Goal: Transaction & Acquisition: Subscribe to service/newsletter

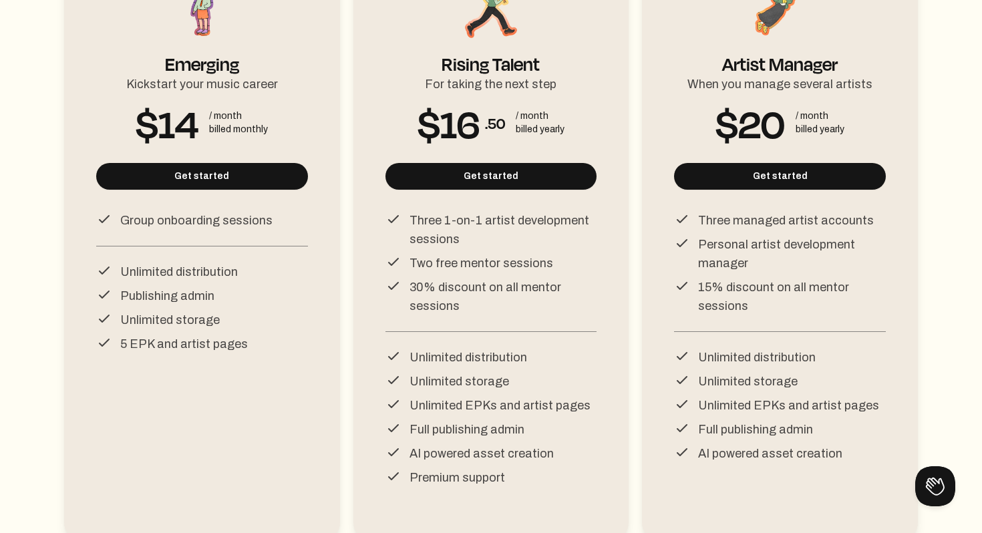
scroll to position [271, 0]
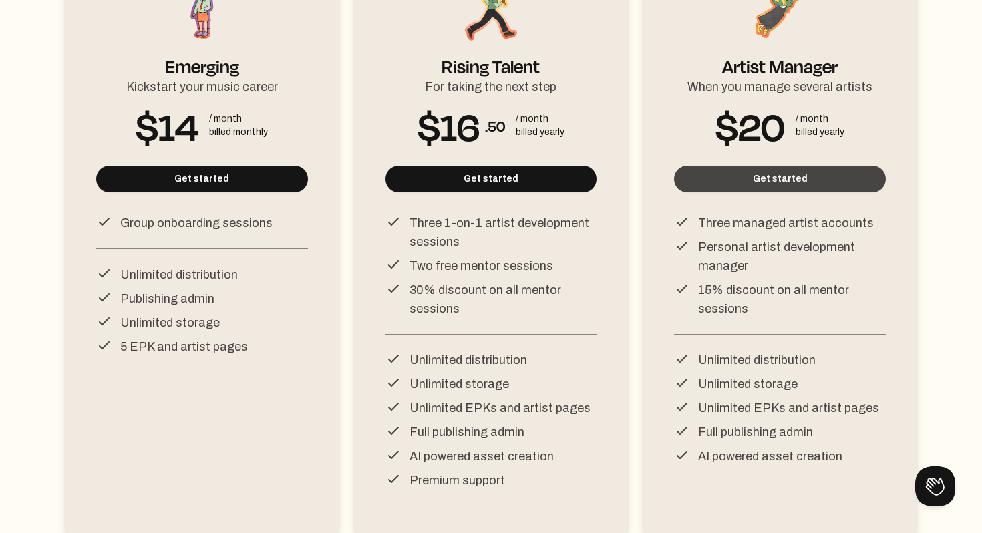
click at [777, 190] on button "Get started" at bounding box center [780, 179] width 212 height 27
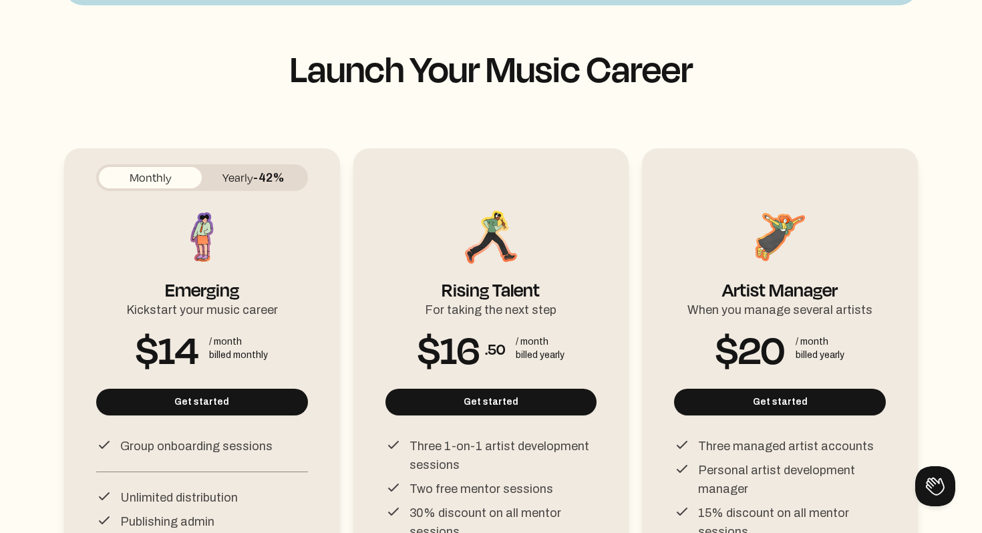
scroll to position [0, 0]
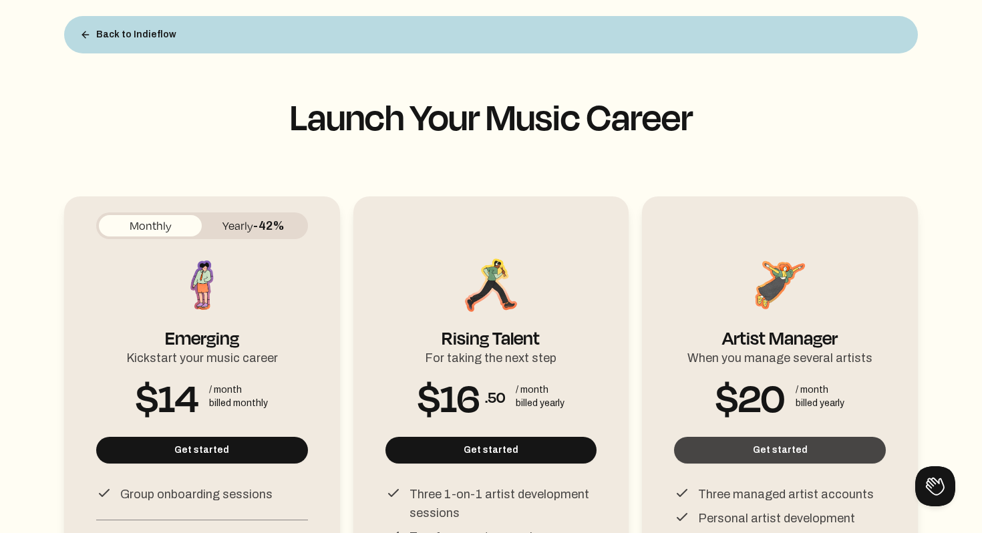
click at [769, 447] on button "Get started" at bounding box center [780, 450] width 212 height 27
click at [791, 454] on button "Get started" at bounding box center [780, 450] width 212 height 27
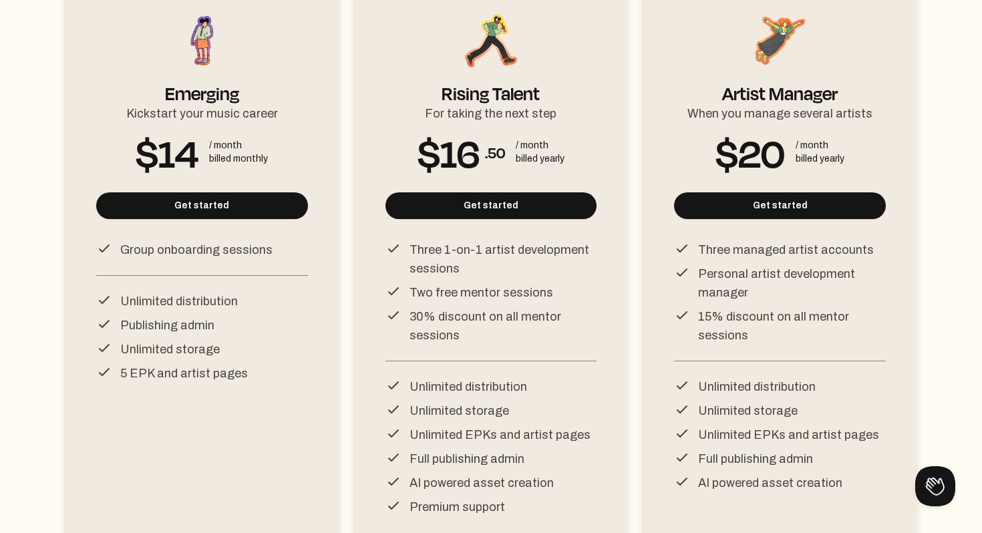
scroll to position [246, 0]
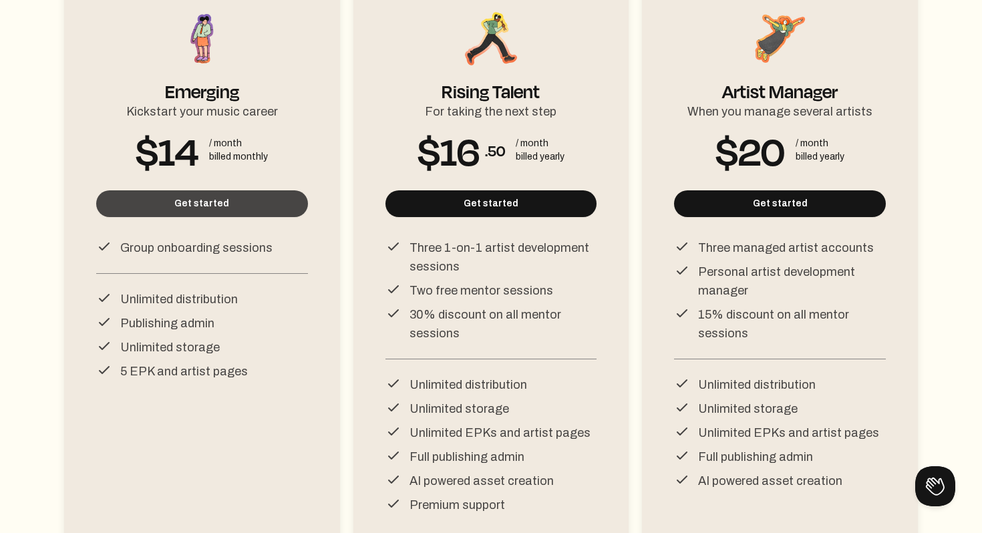
click at [222, 209] on button "Get started" at bounding box center [202, 203] width 212 height 27
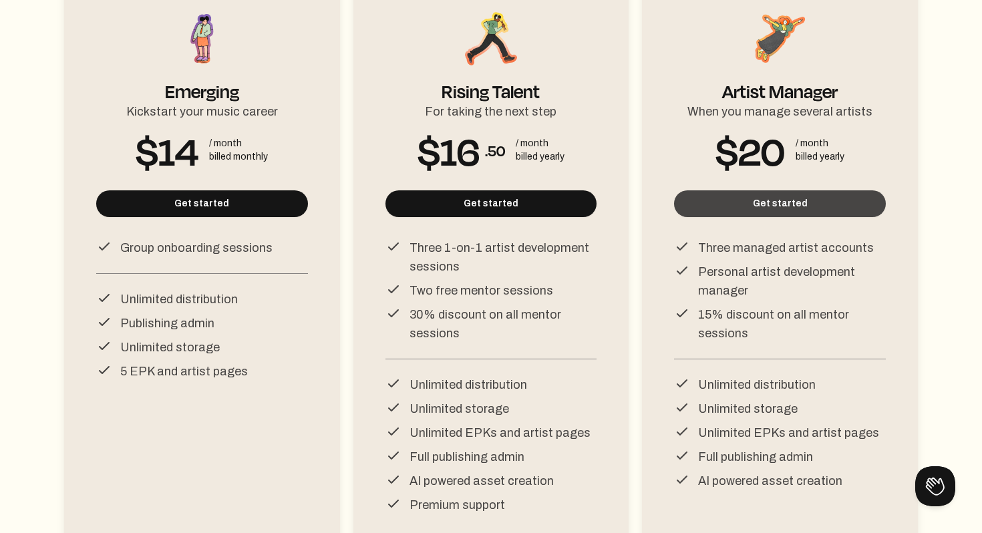
click at [786, 210] on button "Get started" at bounding box center [780, 203] width 212 height 27
click at [771, 207] on button "Get started" at bounding box center [780, 203] width 212 height 27
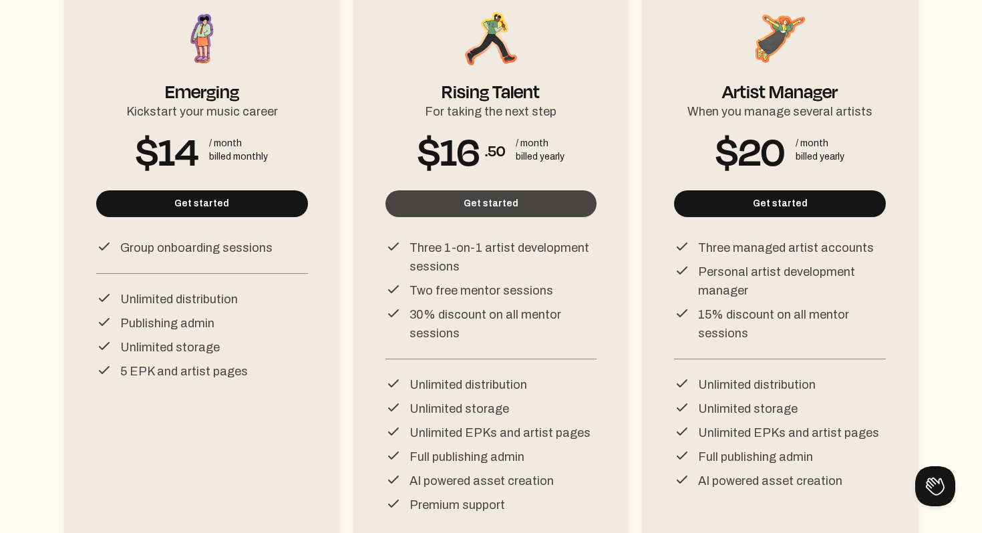
click at [487, 204] on button "Get started" at bounding box center [491, 203] width 212 height 27
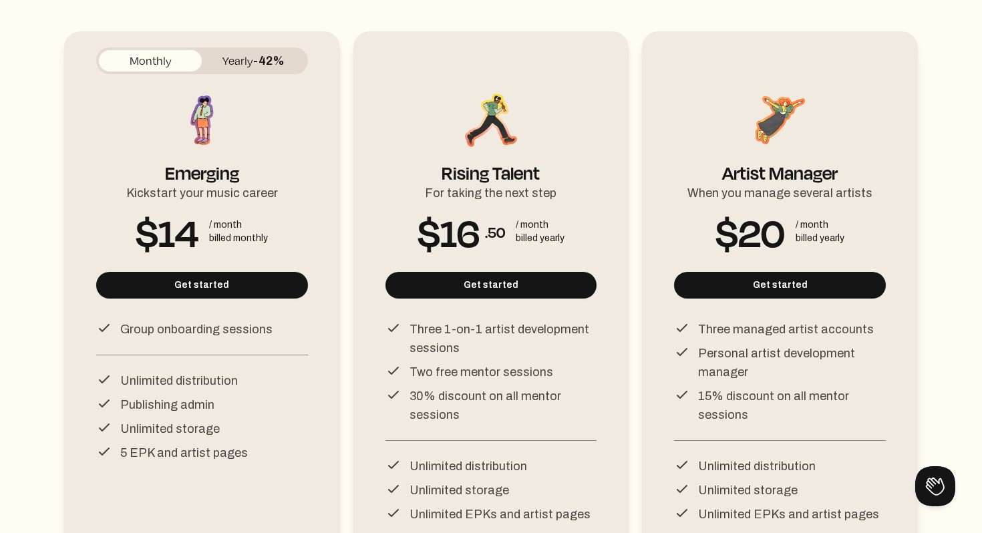
scroll to position [0, 0]
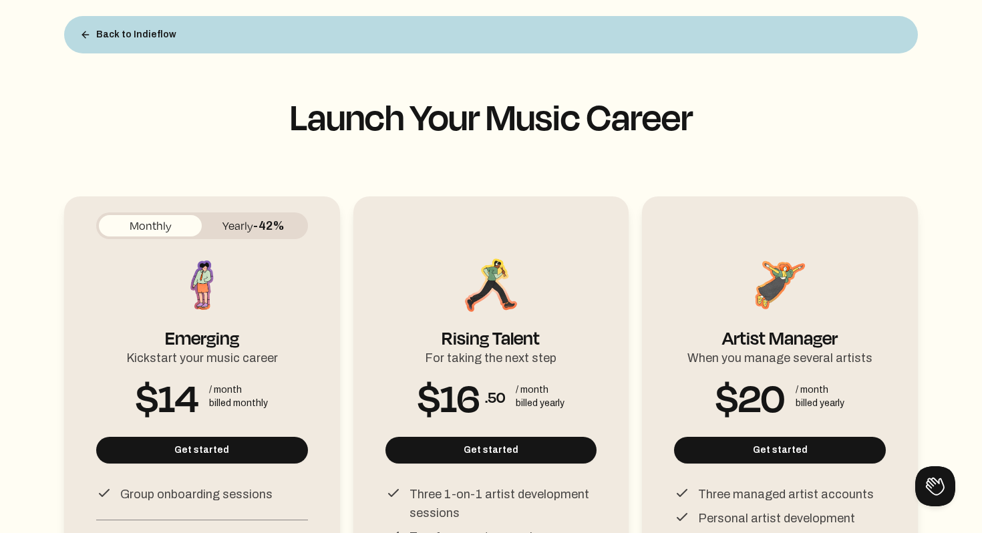
click at [167, 228] on button "Monthly" at bounding box center [150, 225] width 103 height 21
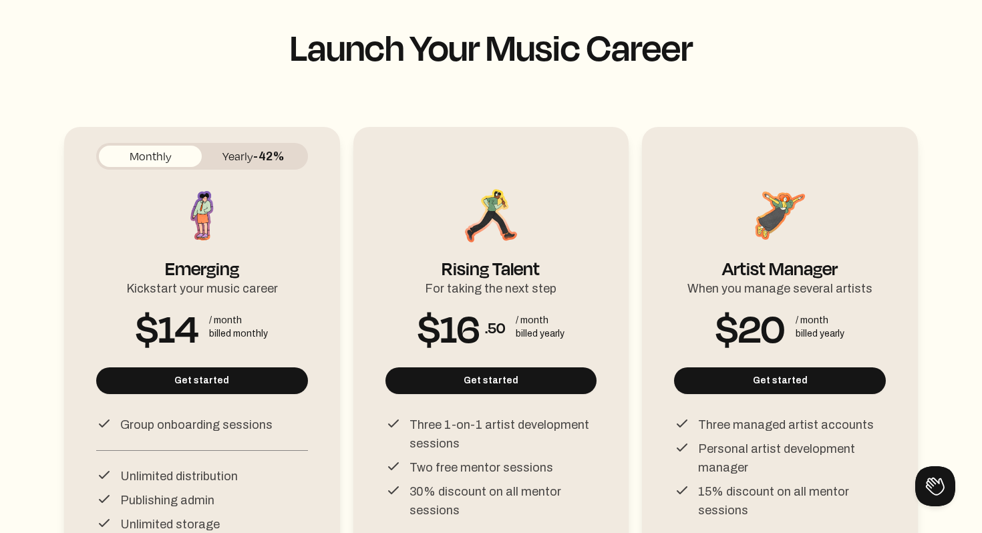
scroll to position [70, 0]
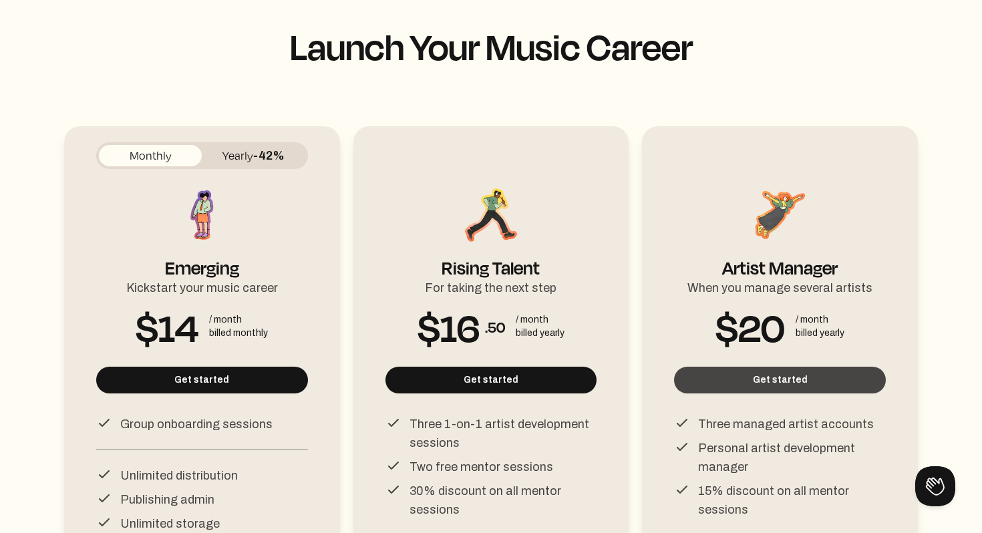
click at [737, 387] on button "Get started" at bounding box center [780, 380] width 212 height 27
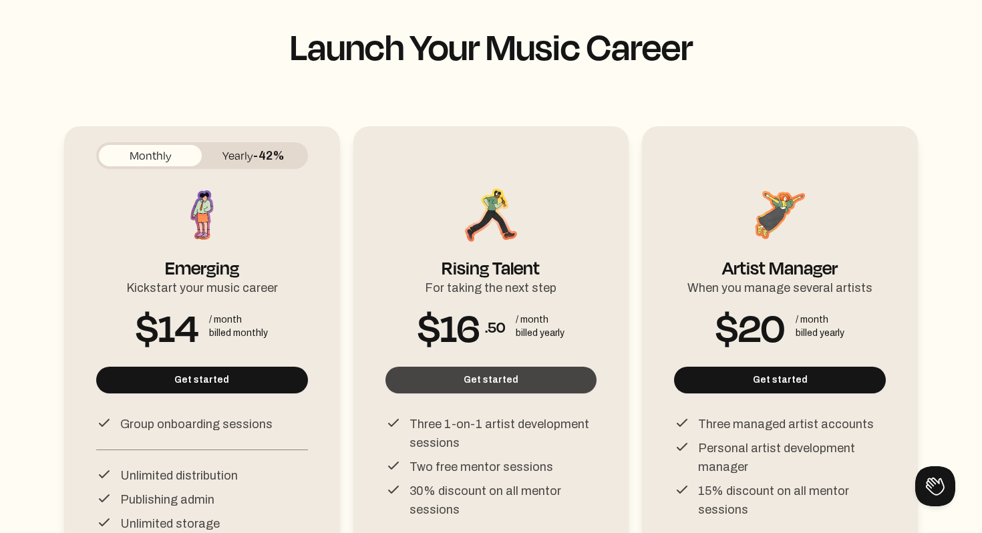
click at [519, 379] on button "Get started" at bounding box center [491, 380] width 212 height 27
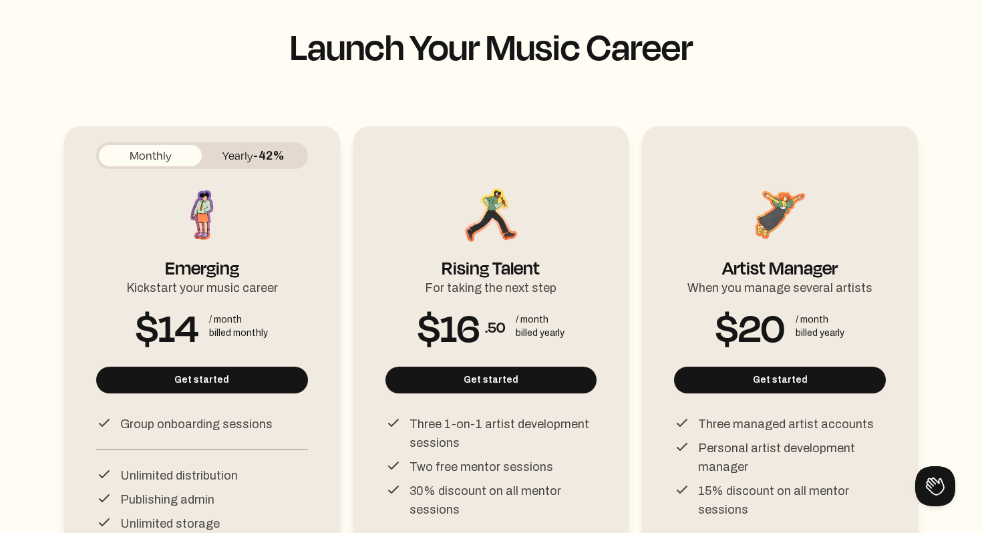
scroll to position [0, 0]
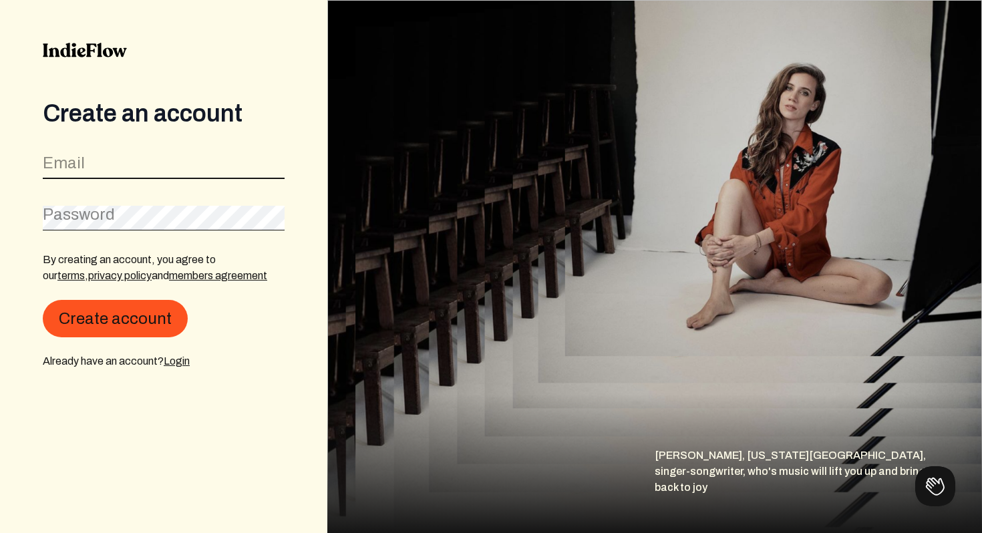
click at [143, 155] on input "email" at bounding box center [164, 166] width 242 height 25
click at [181, 98] on div "Create an account Email Password By creating an account, you agree to our terms…" at bounding box center [163, 266] width 327 height 533
click at [188, 361] on link "Login" at bounding box center [177, 360] width 26 height 11
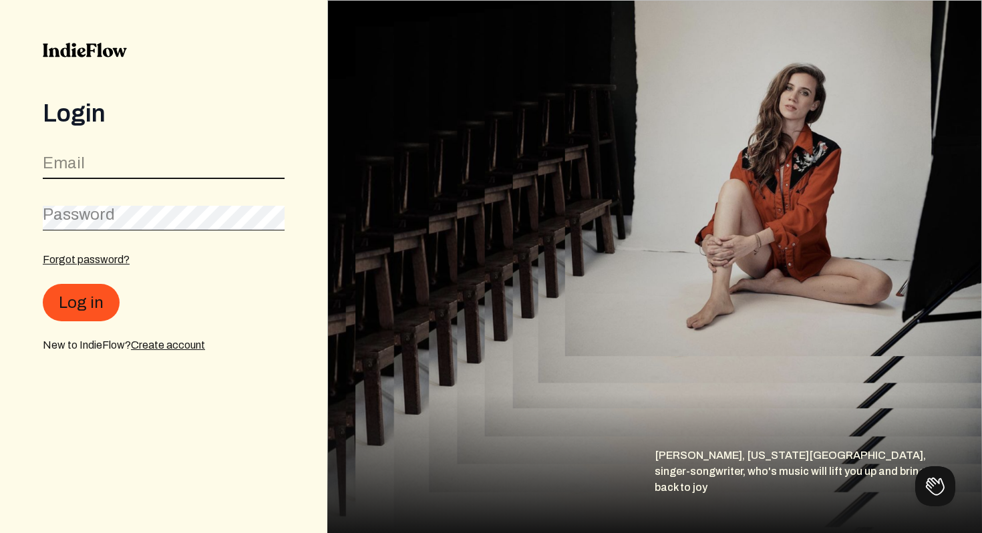
click at [170, 164] on input "email" at bounding box center [164, 166] width 242 height 25
type input "nicholas@asecservices.com"
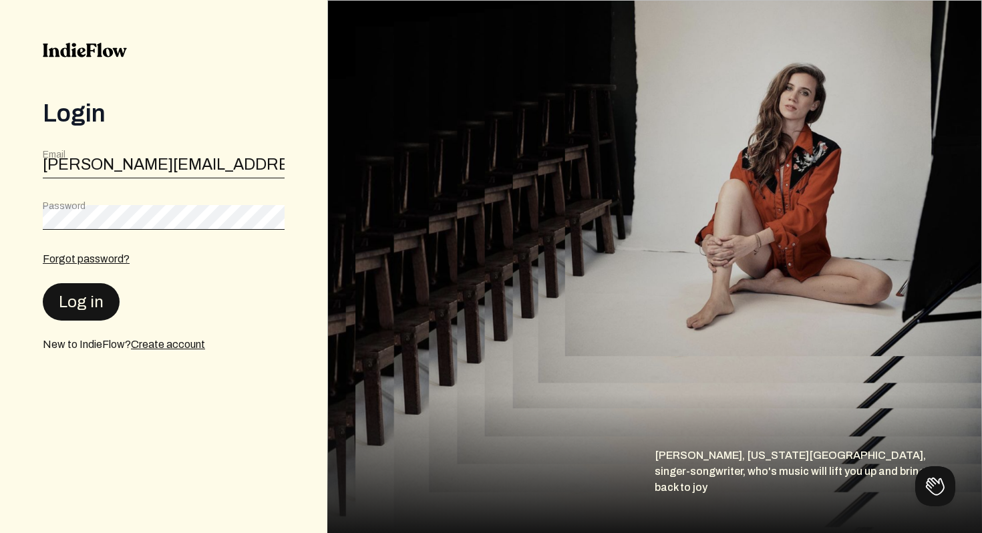
click at [93, 294] on button "Log in" at bounding box center [81, 301] width 77 height 37
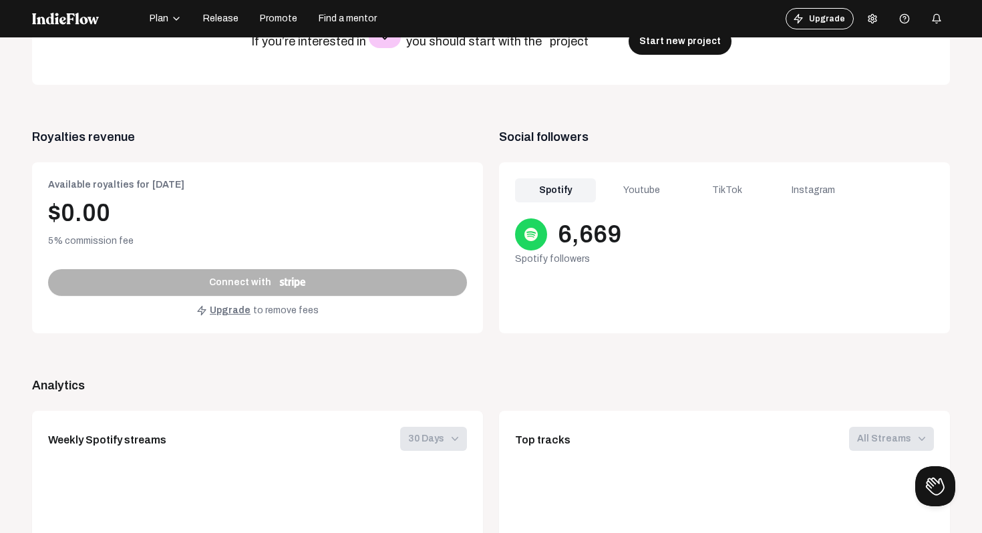
scroll to position [435, 0]
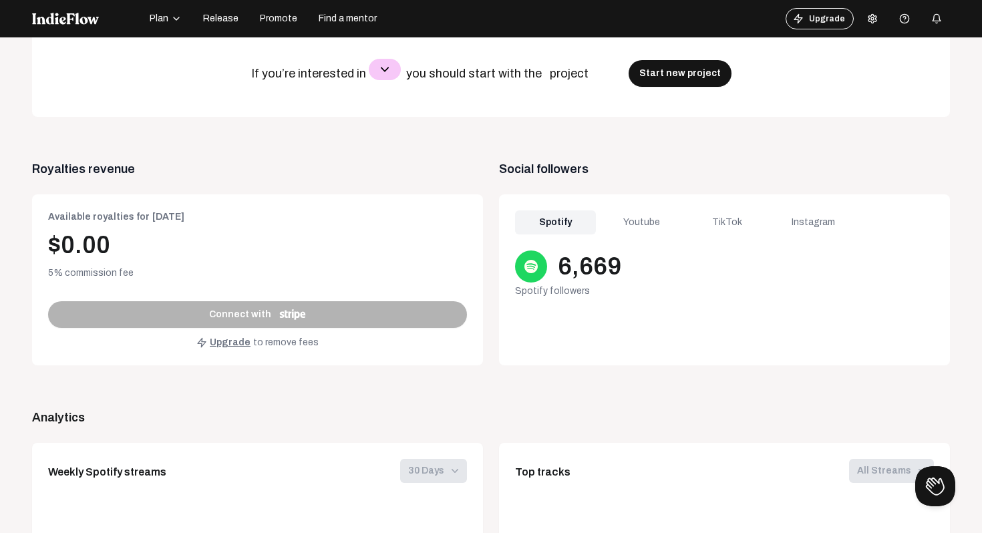
click at [631, 220] on div "Youtube" at bounding box center [641, 222] width 81 height 24
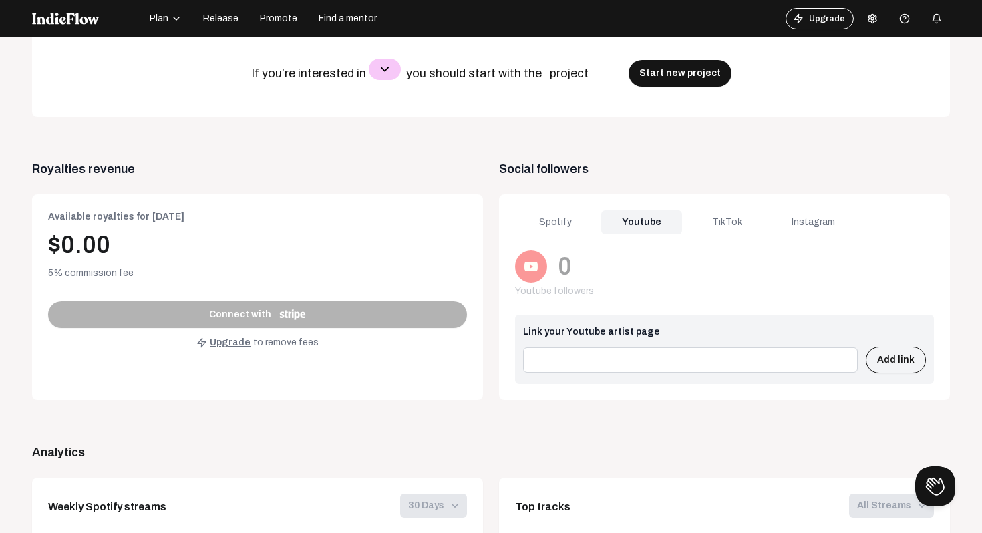
click at [579, 229] on div "Spotify" at bounding box center [555, 222] width 81 height 24
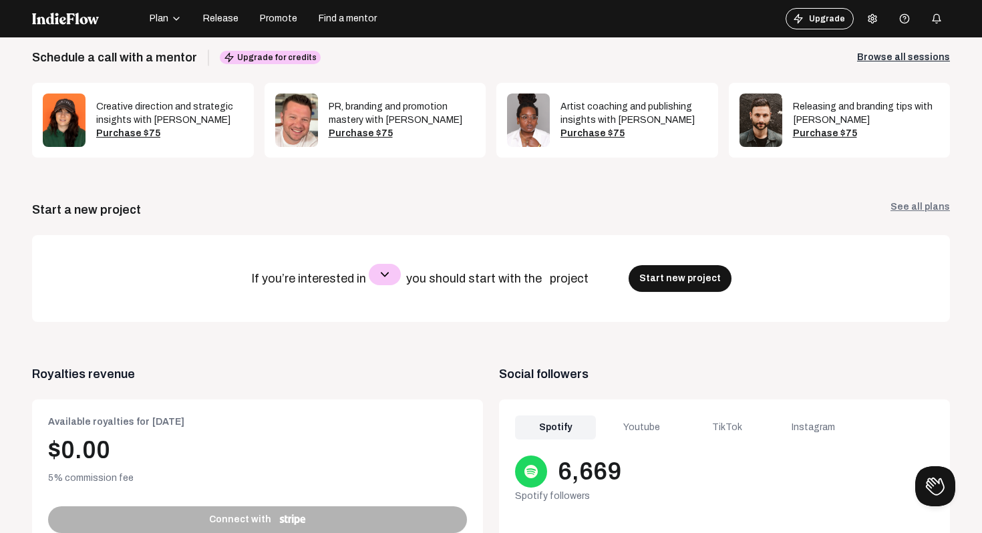
scroll to position [194, 0]
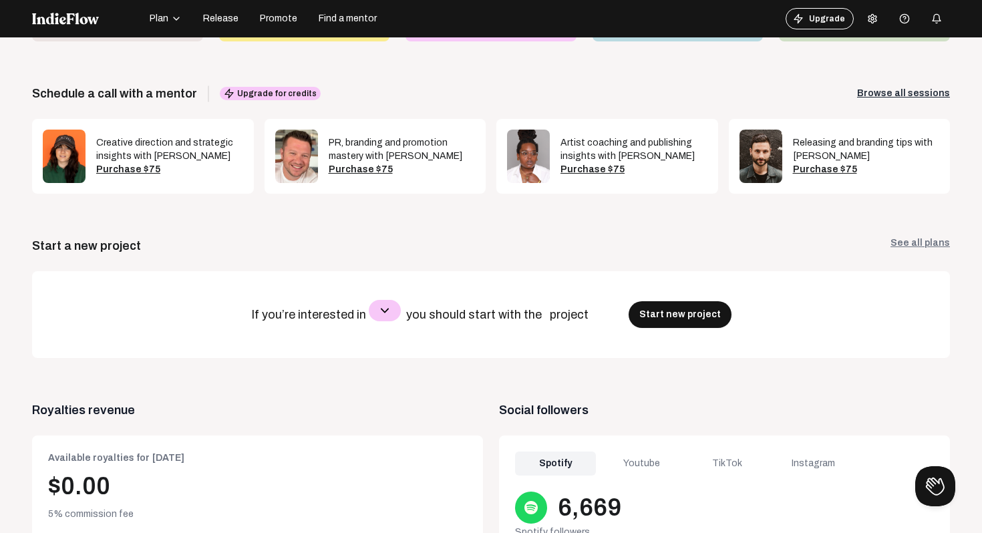
click at [389, 315] on icon "button" at bounding box center [385, 310] width 16 height 16
